Goal: Entertainment & Leisure: Consume media (video, audio)

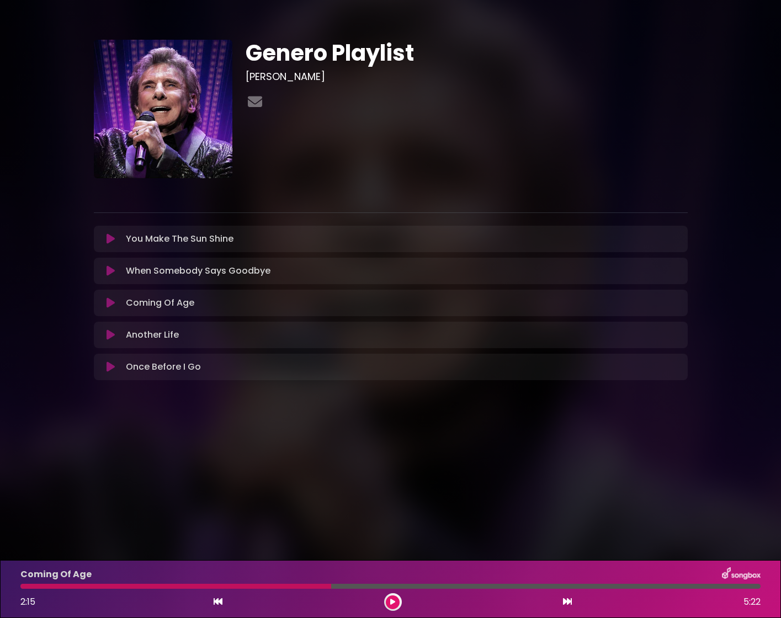
click at [105, 311] on div "Coming Of Age Loading Track... Your Feedback Name" at bounding box center [391, 303] width 594 height 27
click at [115, 303] on icon at bounding box center [111, 303] width 8 height 11
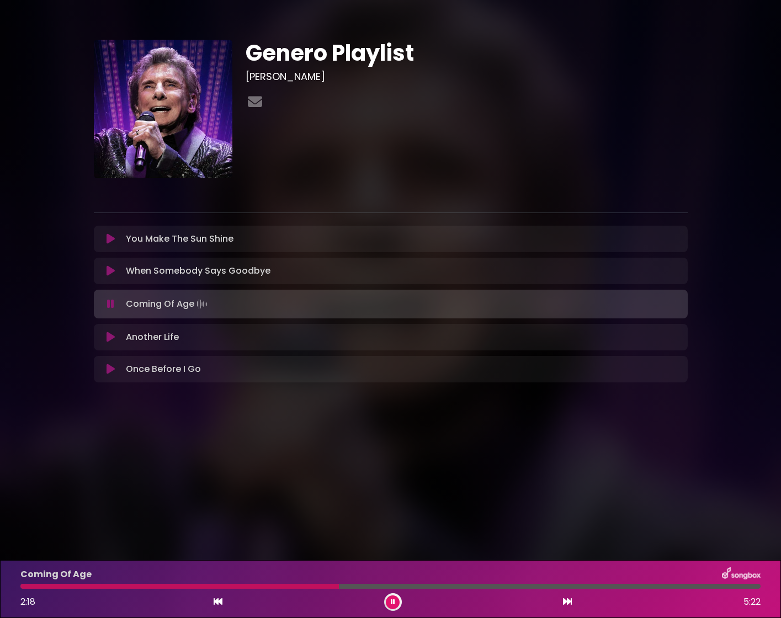
drag, startPoint x: 31, startPoint y: 588, endPoint x: 22, endPoint y: 588, distance: 9.4
click at [22, 588] on div at bounding box center [179, 586] width 319 height 5
click at [110, 308] on icon at bounding box center [110, 304] width 7 height 11
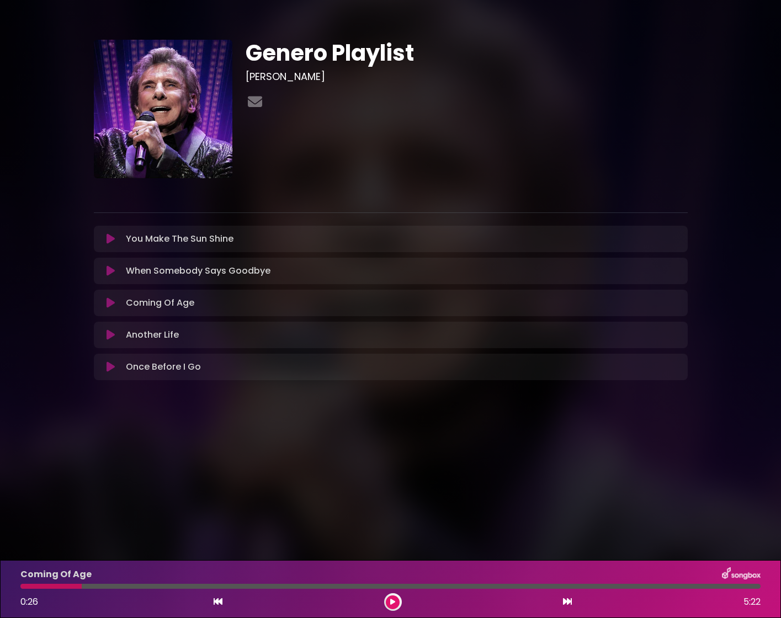
click at [109, 273] on icon at bounding box center [111, 271] width 8 height 11
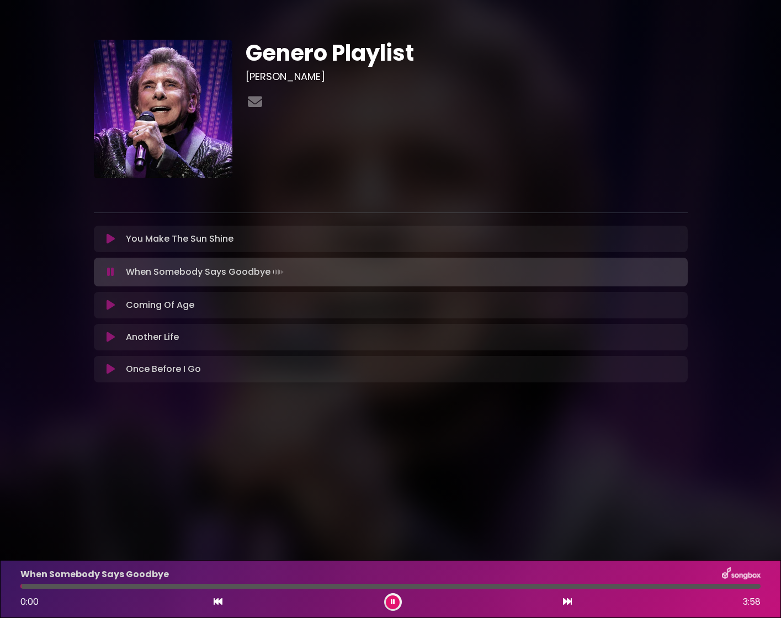
click at [109, 273] on icon at bounding box center [110, 272] width 7 height 11
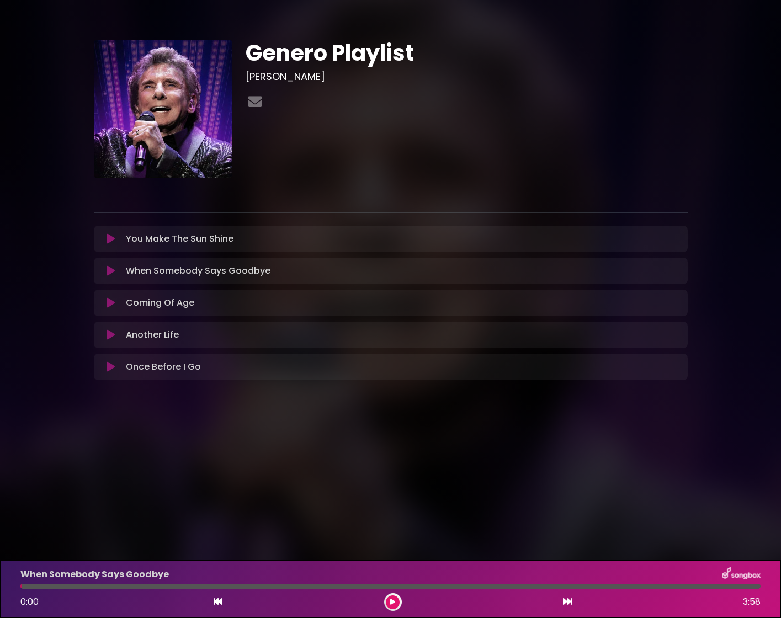
click at [108, 305] on icon at bounding box center [111, 303] width 8 height 11
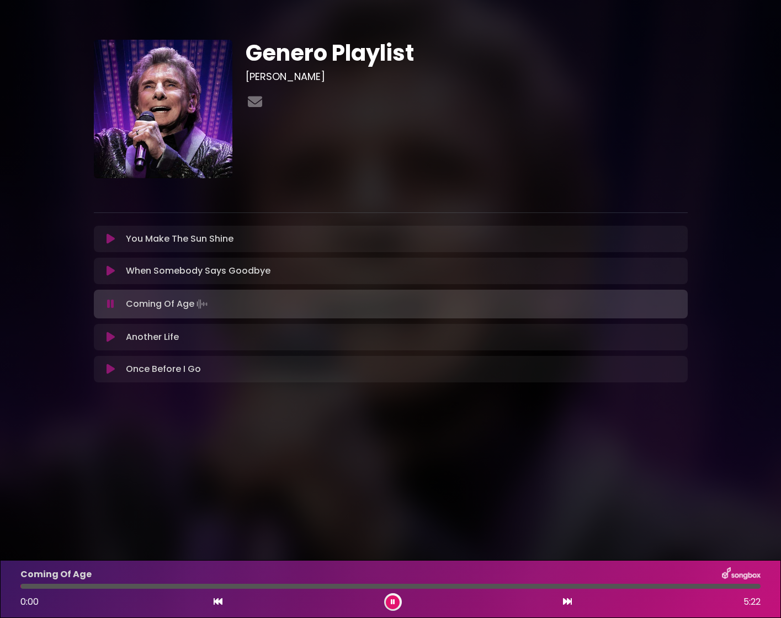
drag, startPoint x: 88, startPoint y: 590, endPoint x: 71, endPoint y: 587, distance: 17.3
click at [88, 590] on div "Coming Of Age 0:00 5:22" at bounding box center [391, 590] width 754 height 44
click at [68, 585] on div at bounding box center [390, 586] width 740 height 5
click at [84, 583] on div "Coming Of Age 0:21 5:22" at bounding box center [391, 590] width 754 height 44
click at [86, 584] on div "Coming Of Age 0:22 5:22" at bounding box center [391, 590] width 754 height 44
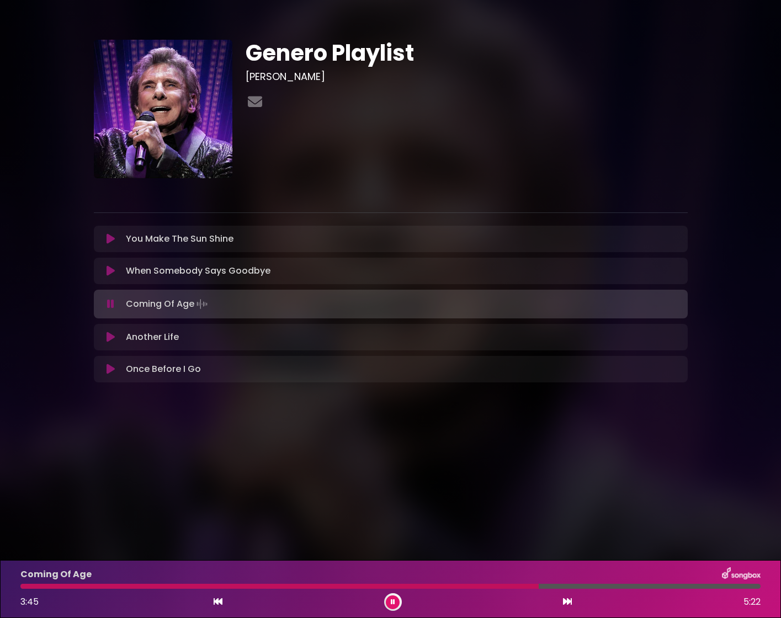
click at [110, 309] on icon at bounding box center [110, 304] width 7 height 11
